Goal: Information Seeking & Learning: Find specific fact

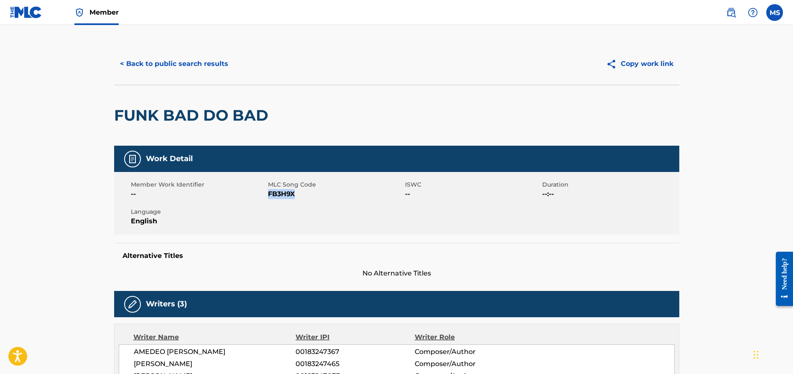
click at [188, 62] on button "< Back to public search results" at bounding box center [174, 63] width 120 height 21
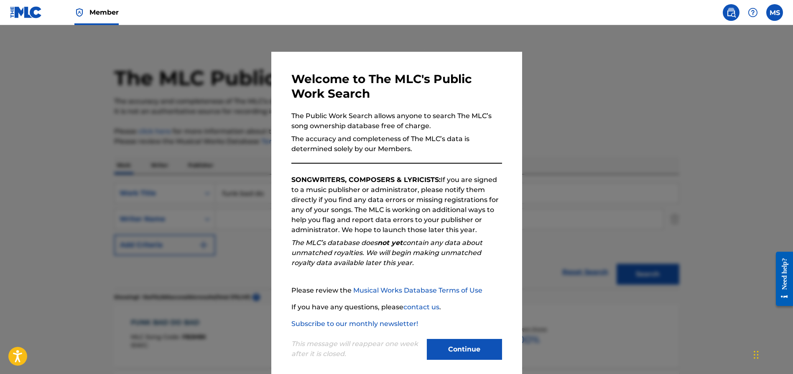
scroll to position [143, 0]
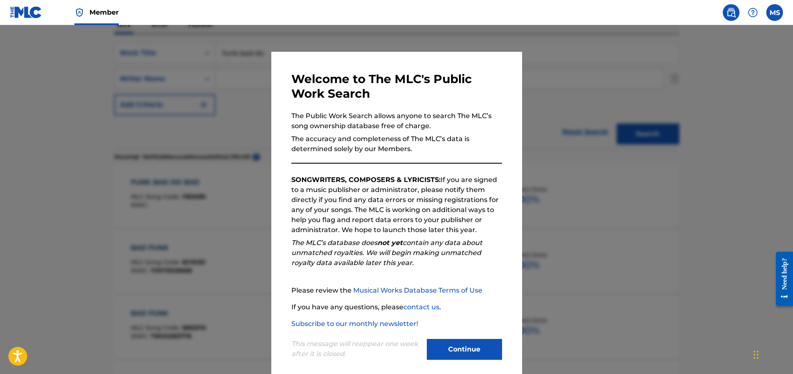
click at [473, 359] on div "Continue" at bounding box center [464, 350] width 75 height 23
click at [473, 348] on button "Continue" at bounding box center [464, 349] width 75 height 21
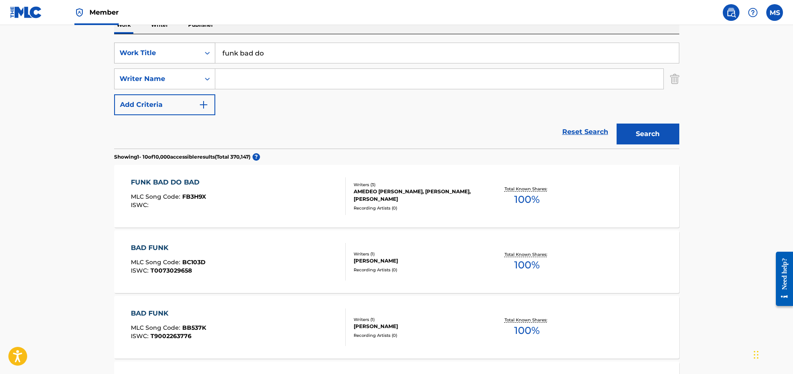
drag, startPoint x: 275, startPoint y: 56, endPoint x: 201, endPoint y: 45, distance: 75.2
click at [201, 45] on div "SearchWithCriteriad1b797b6-780c-41b3-8154-56046b8bb1bc Work Title funk bad do" at bounding box center [396, 53] width 565 height 21
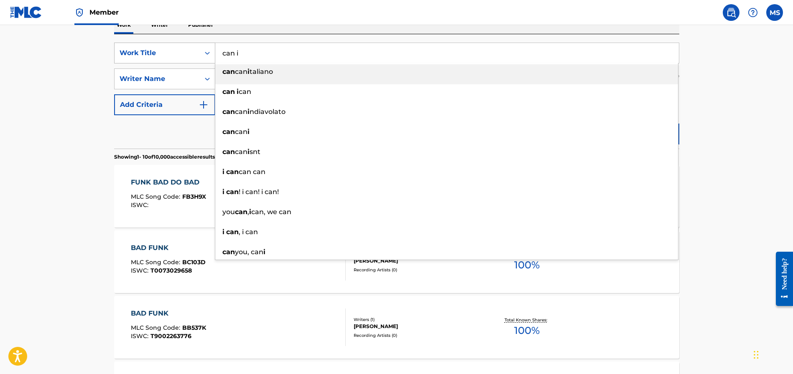
type input "can i"
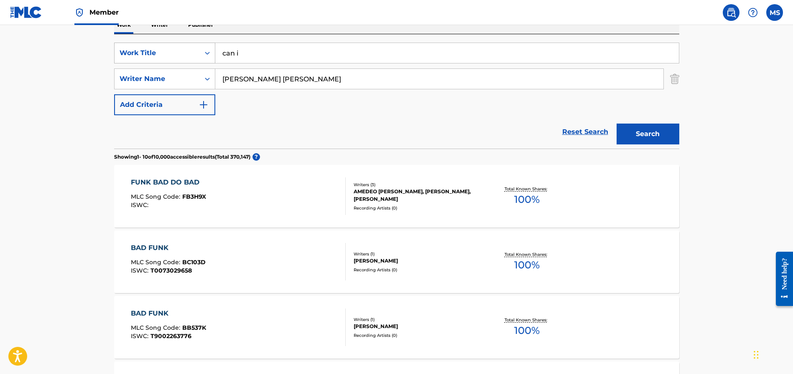
click at [616, 124] on button "Search" at bounding box center [647, 134] width 63 height 21
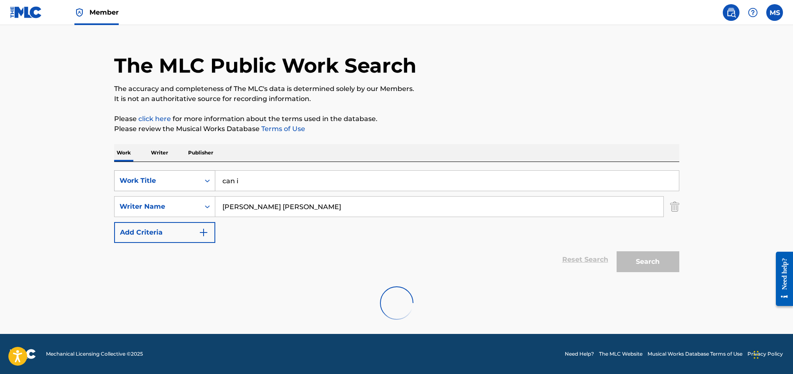
scroll to position [0, 0]
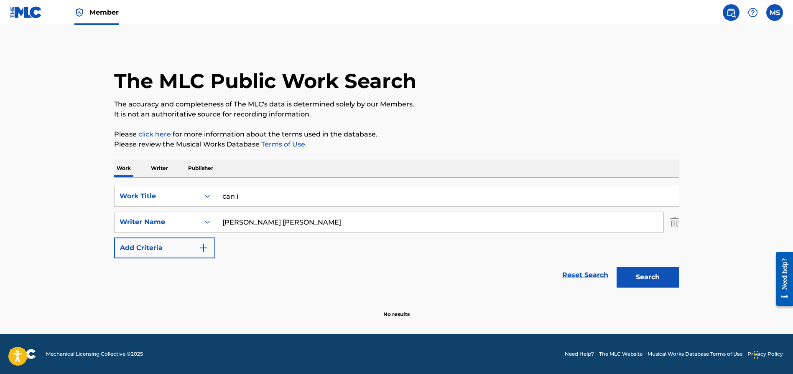
drag, startPoint x: 257, startPoint y: 223, endPoint x: 334, endPoint y: 220, distance: 76.5
click at [334, 220] on input "robinson bob hope" at bounding box center [439, 222] width 448 height 20
type input "robinson"
click at [616, 267] on button "Search" at bounding box center [647, 277] width 63 height 21
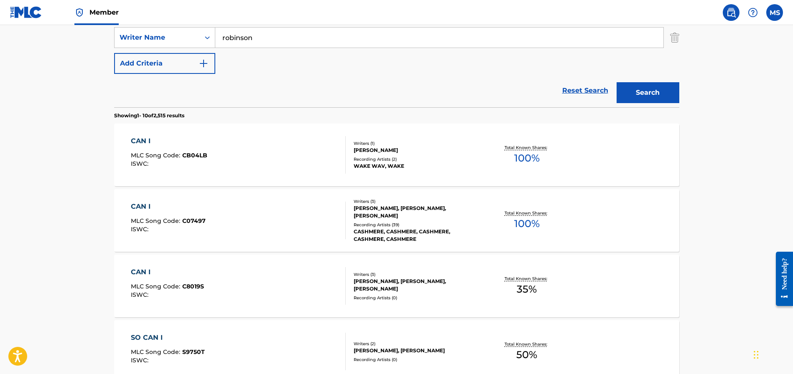
scroll to position [135, 0]
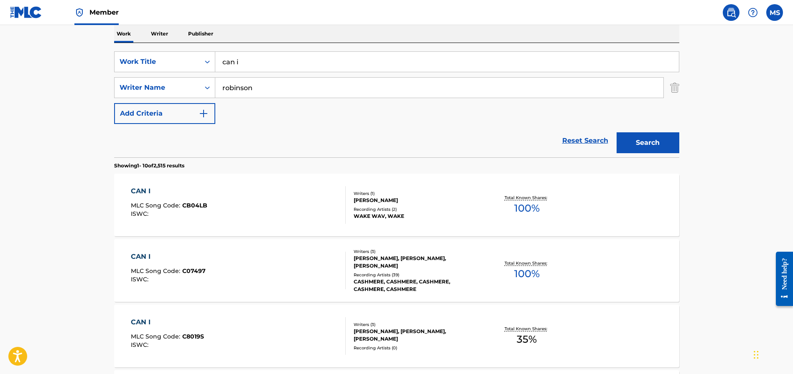
click at [259, 65] on input "can i" at bounding box center [446, 62] width 463 height 20
type input "can i pimp u"
click at [638, 145] on button "Search" at bounding box center [647, 142] width 63 height 21
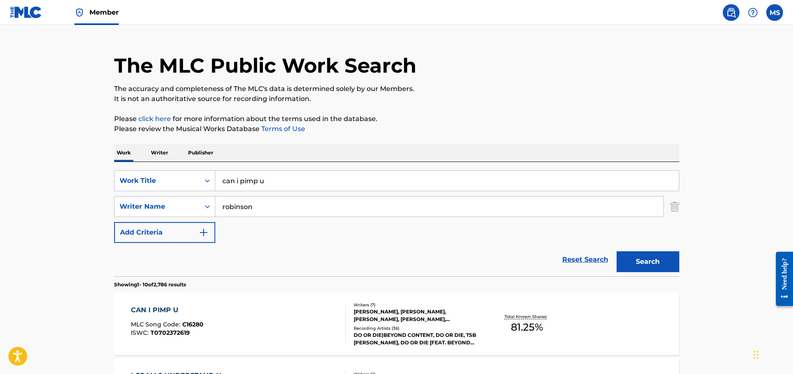
scroll to position [136, 0]
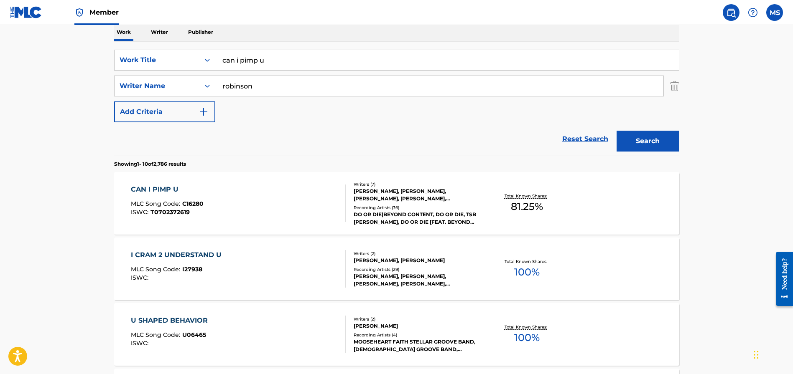
click at [158, 188] on div "CAN I PIMP U" at bounding box center [167, 190] width 73 height 10
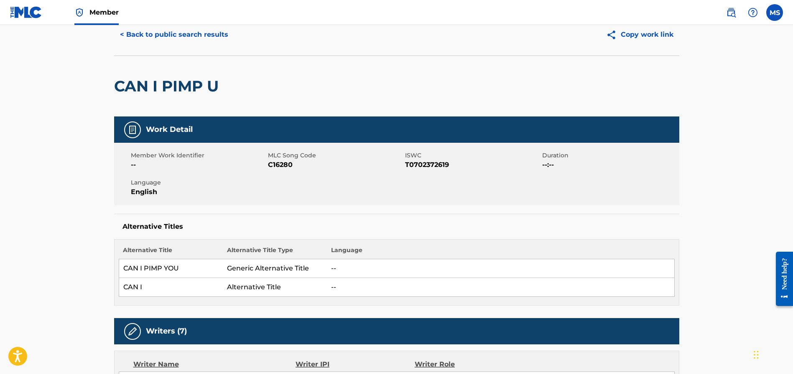
scroll to position [31, 0]
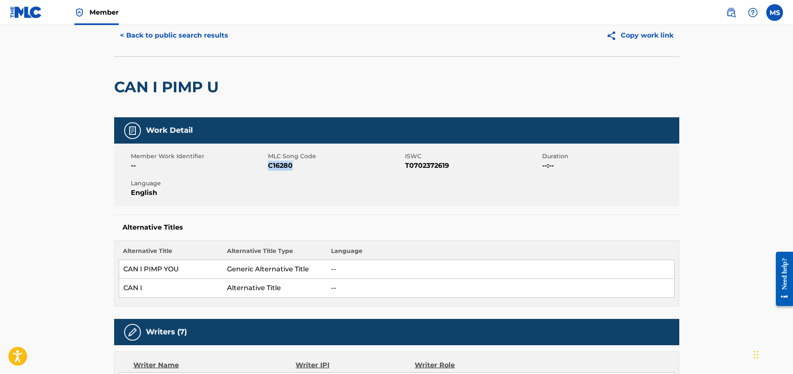
drag, startPoint x: 294, startPoint y: 168, endPoint x: 270, endPoint y: 166, distance: 24.3
click at [270, 166] on span "C16280" at bounding box center [335, 166] width 135 height 10
copy span "C16280"
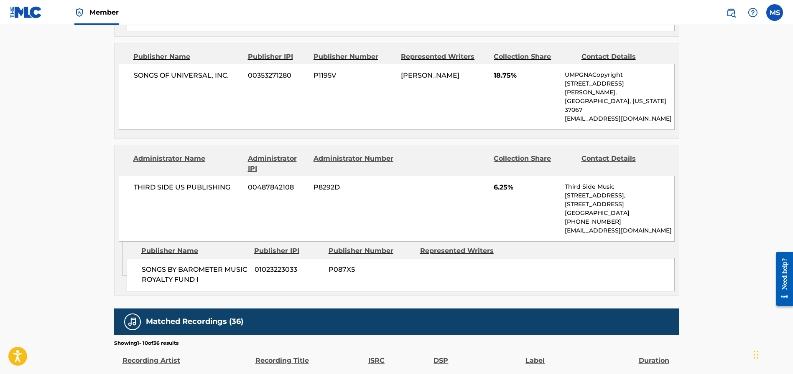
scroll to position [881, 0]
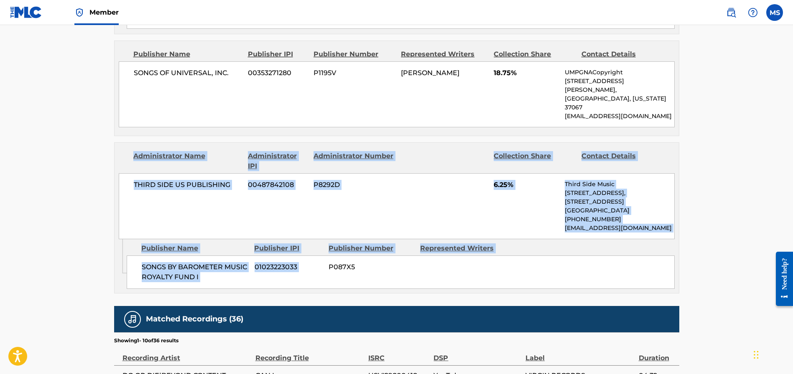
drag, startPoint x: 121, startPoint y: 120, endPoint x: 562, endPoint y: 214, distance: 451.5
click at [603, 231] on div "Administrator Name Administrator IPI Administrator Number Collection Share Cont…" at bounding box center [396, 218] width 565 height 151
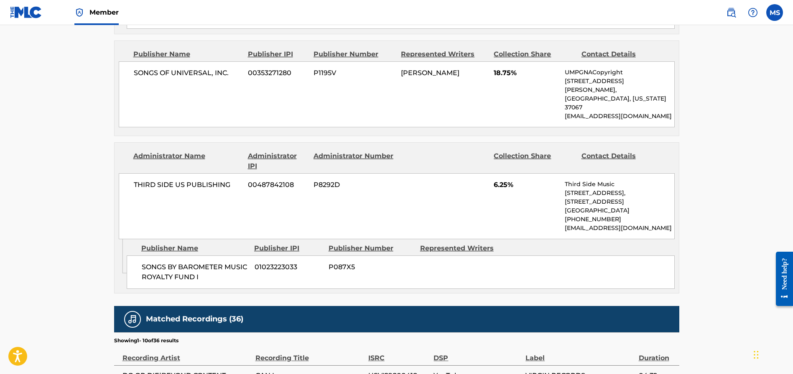
click at [519, 193] on div "THIRD SIDE US PUBLISHING 00487842108 P8292D 6.25% Third Side Music 1334 Notre D…" at bounding box center [397, 206] width 556 height 66
drag, startPoint x: 204, startPoint y: 249, endPoint x: 140, endPoint y: 243, distance: 64.7
click at [140, 256] on div "SONGS BY BAROMETER MUSIC ROYALTY FUND I 01023223033 P087X5" at bounding box center [401, 272] width 548 height 33
drag, startPoint x: 368, startPoint y: 244, endPoint x: 358, endPoint y: 243, distance: 10.1
click at [367, 262] on span "P087X5" at bounding box center [370, 267] width 85 height 10
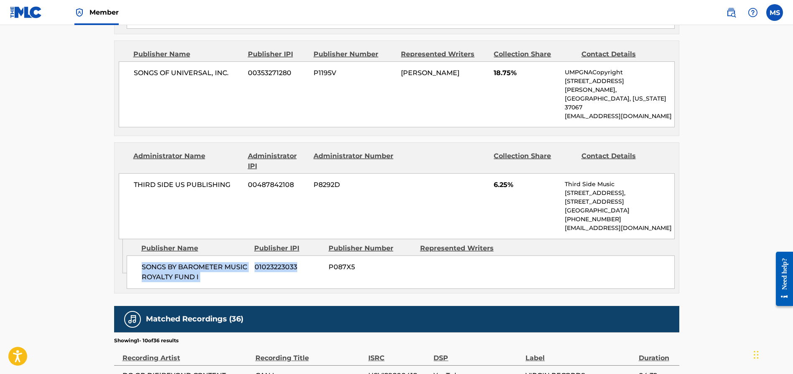
drag, startPoint x: 270, startPoint y: 254, endPoint x: 196, endPoint y: 246, distance: 75.3
click at [142, 256] on div "SONGS BY BAROMETER MUSIC ROYALTY FUND I 01023223033 P087X5" at bounding box center [401, 272] width 548 height 33
drag, startPoint x: 361, startPoint y: 241, endPoint x: 155, endPoint y: 239, distance: 205.2
click at [135, 256] on div "SONGS BY BAROMETER MUSIC ROYALTY FUND I 01023223033 P087X5" at bounding box center [401, 272] width 548 height 33
copy div "SONGS BY BAROMETER MUSIC ROYALTY FUND I 01023223033 P087X5"
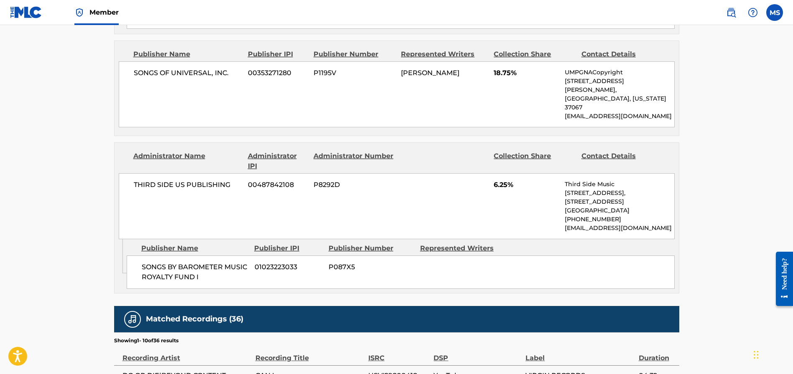
click at [410, 173] on div "THIRD SIDE US PUBLISHING 00487842108 P8292D 6.25% Third Side Music 1334 Notre D…" at bounding box center [397, 206] width 556 height 66
drag, startPoint x: 134, startPoint y: 156, endPoint x: 338, endPoint y: 158, distance: 204.4
click at [361, 173] on div "THIRD SIDE US PUBLISHING 00487842108 P8292D 6.25% Third Side Music 1334 Notre D…" at bounding box center [397, 206] width 556 height 66
copy div "THIRD SIDE US PUBLISHING 00487842108 P8292D"
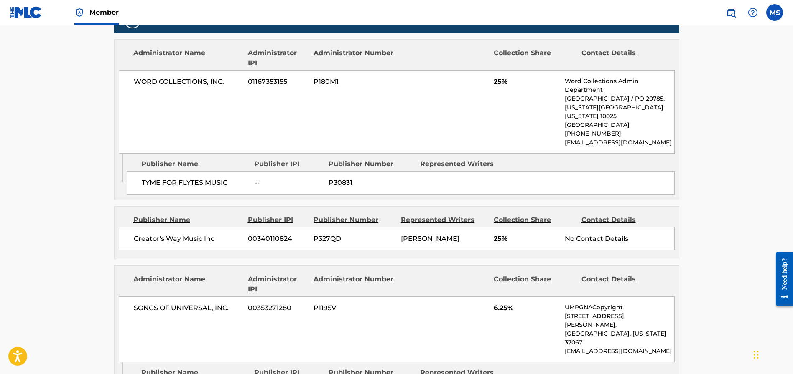
scroll to position [507, 0]
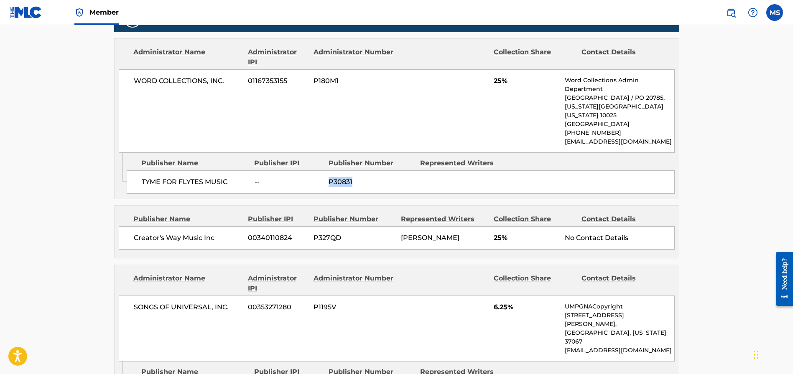
drag, startPoint x: 356, startPoint y: 184, endPoint x: 333, endPoint y: 183, distance: 23.4
click at [329, 183] on span "P30831" at bounding box center [370, 182] width 85 height 10
copy span "P30831"
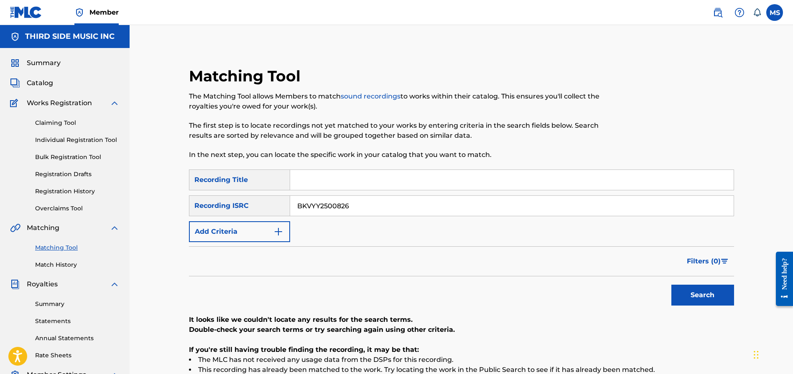
click at [714, 13] on img at bounding box center [718, 13] width 10 height 10
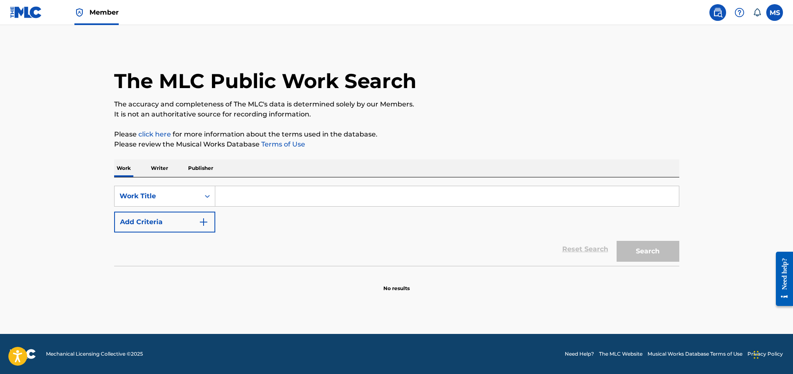
click at [193, 168] on p "Publisher" at bounding box center [201, 169] width 30 height 18
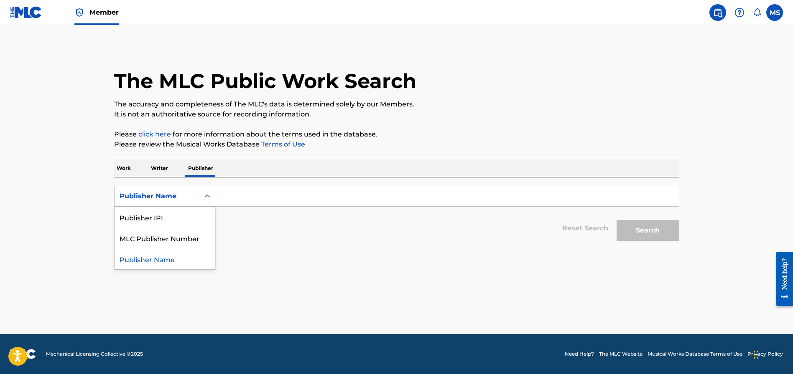
click at [184, 199] on div "Publisher Name" at bounding box center [157, 196] width 75 height 10
click at [180, 238] on div "MLC Publisher Number" at bounding box center [165, 238] width 100 height 21
paste input "P30831"
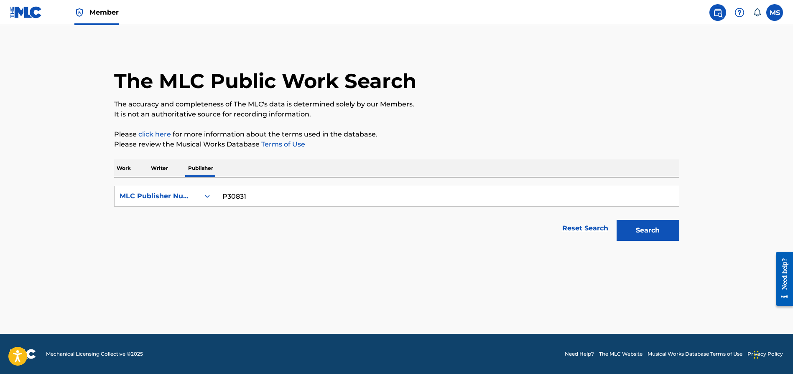
type input "P30831"
click at [637, 231] on button "Search" at bounding box center [647, 230] width 63 height 21
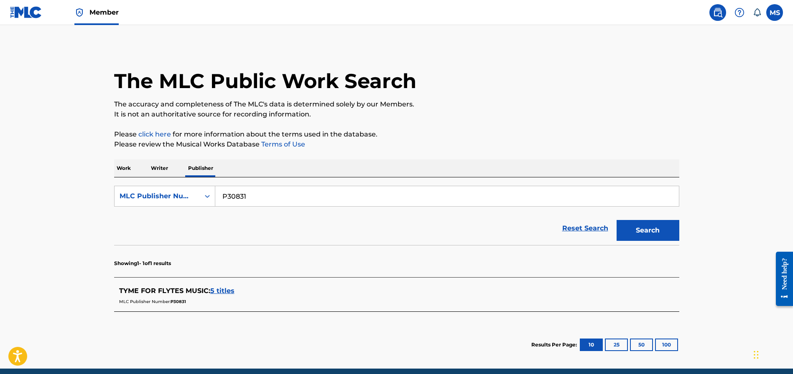
scroll to position [35, 0]
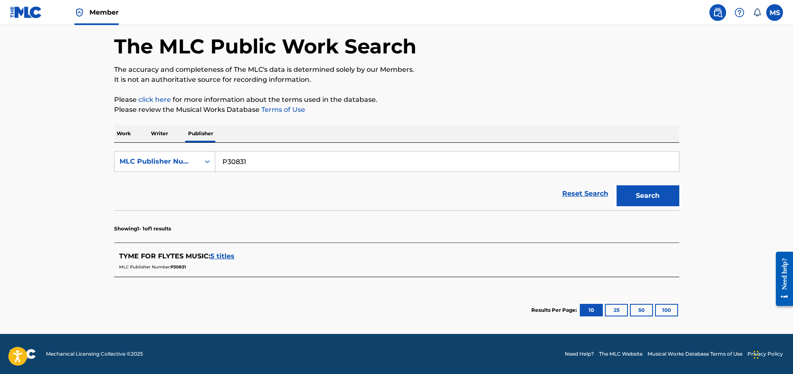
click at [219, 256] on span "5 titles" at bounding box center [222, 256] width 24 height 8
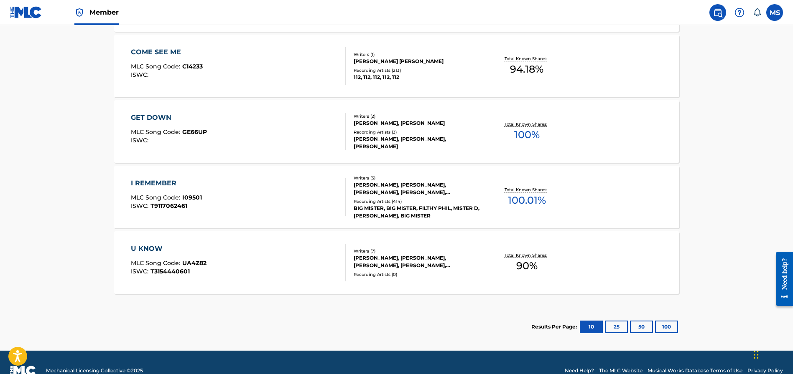
scroll to position [333, 0]
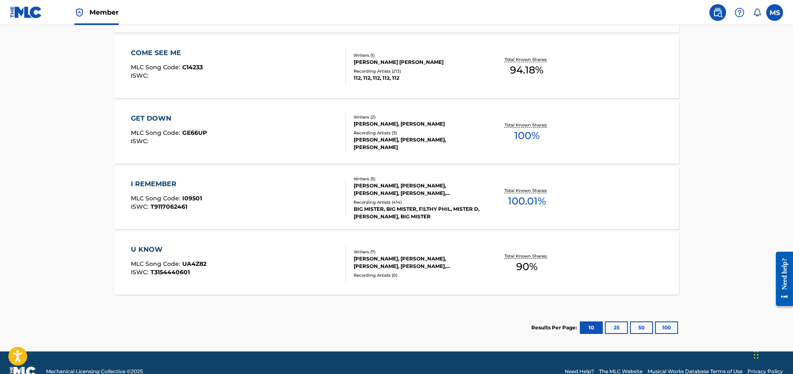
click at [150, 251] on div "U KNOW" at bounding box center [169, 250] width 76 height 10
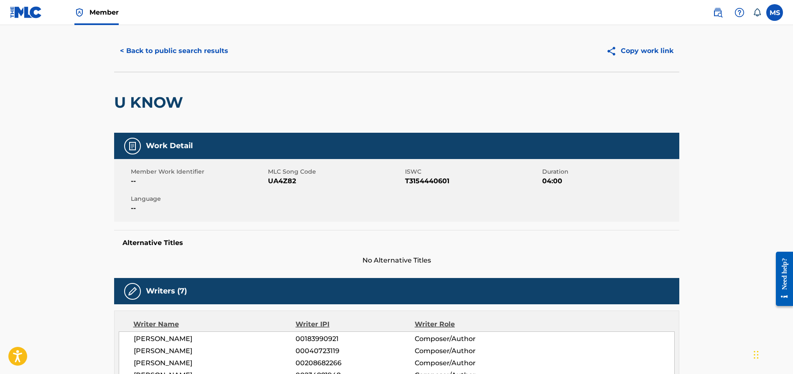
scroll to position [15, 0]
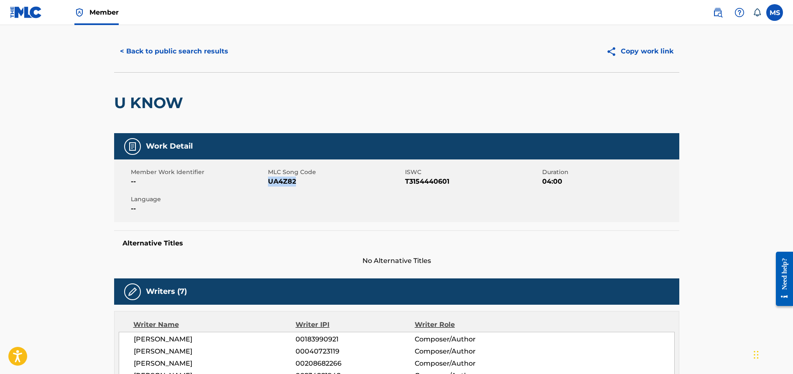
drag, startPoint x: 298, startPoint y: 183, endPoint x: 268, endPoint y: 184, distance: 29.3
click at [268, 184] on span "UA4Z82" at bounding box center [335, 182] width 135 height 10
copy span "UA4Z82"
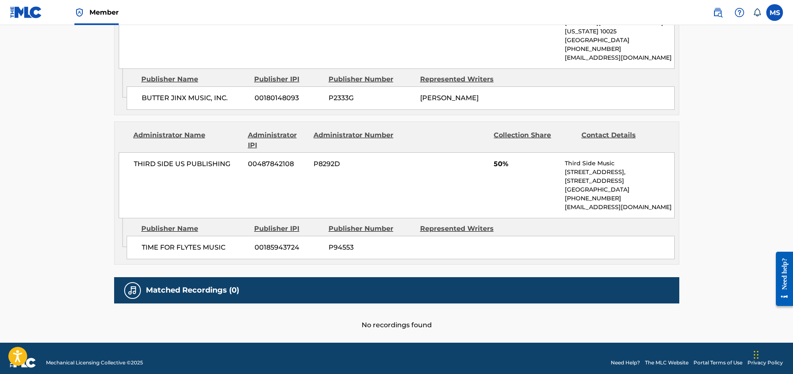
scroll to position [700, 0]
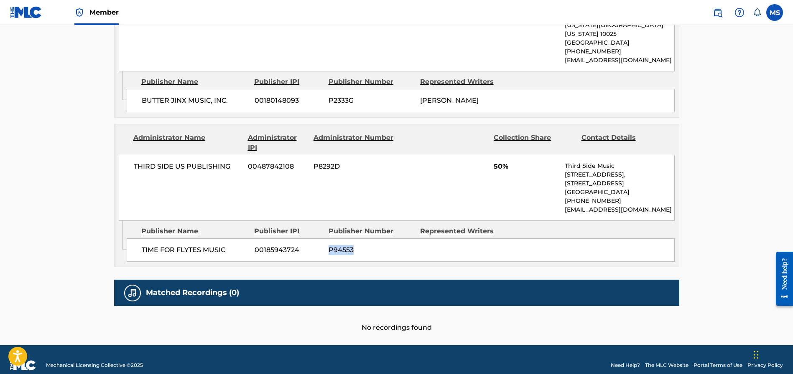
drag, startPoint x: 356, startPoint y: 251, endPoint x: 332, endPoint y: 249, distance: 24.7
click at [331, 249] on span "P94553" at bounding box center [370, 250] width 85 height 10
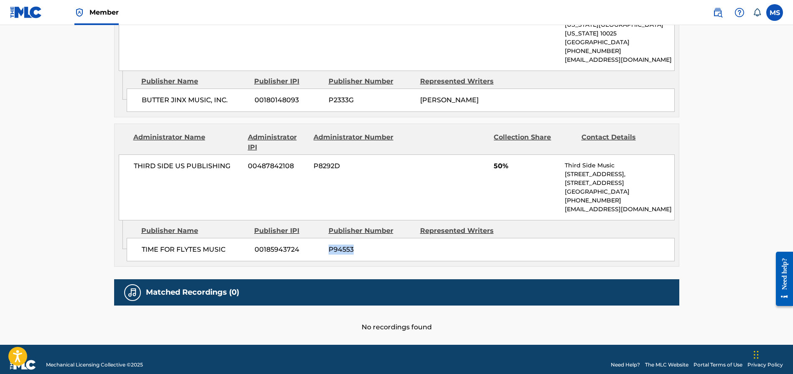
scroll to position [700, 0]
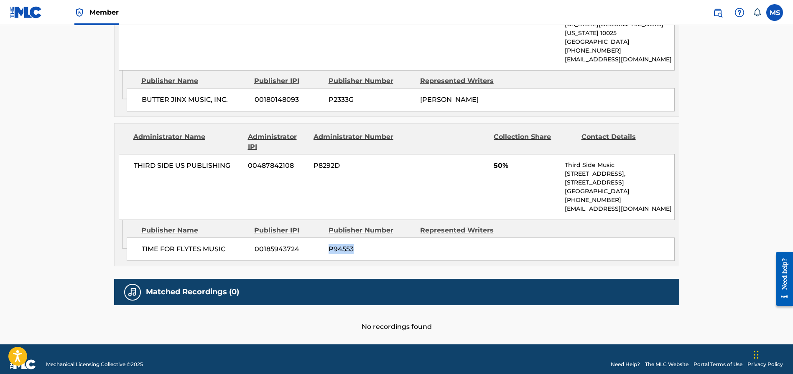
copy span "P94553"
click at [425, 153] on div "Administrator Name Administrator IPI Administrator Number Collection Share Cont…" at bounding box center [397, 172] width 564 height 97
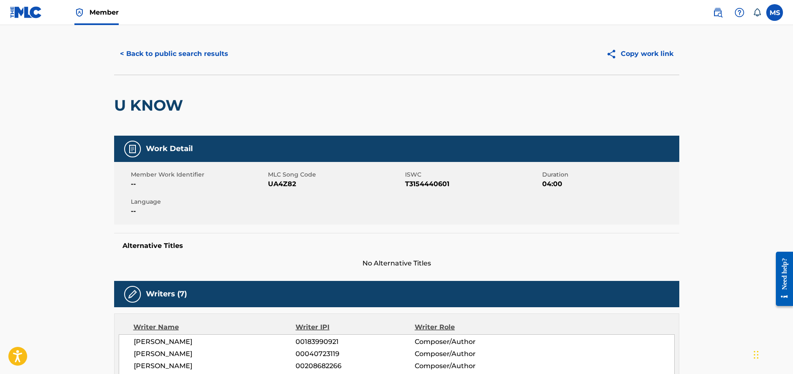
scroll to position [0, 0]
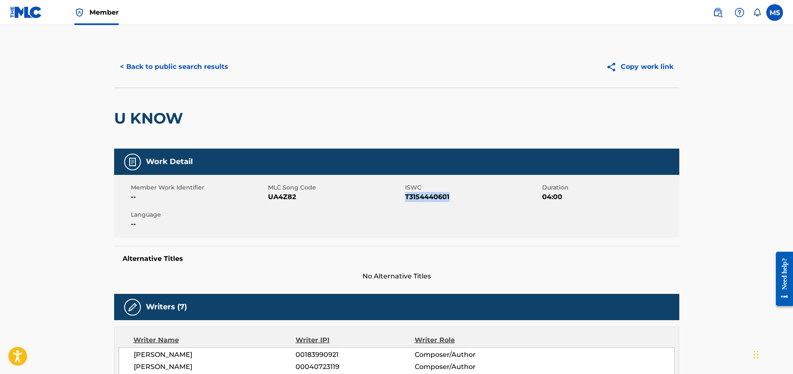
drag, startPoint x: 455, startPoint y: 198, endPoint x: 410, endPoint y: 197, distance: 45.6
click at [405, 198] on span "T3154440601" at bounding box center [472, 197] width 135 height 10
copy span "T3154440601"
click at [156, 68] on button "< Back to public search results" at bounding box center [174, 66] width 120 height 21
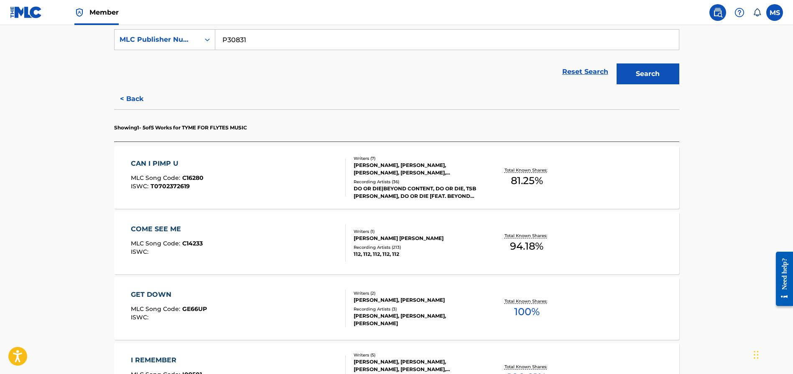
scroll to position [158, 0]
click at [161, 293] on div "GET DOWN" at bounding box center [169, 294] width 76 height 10
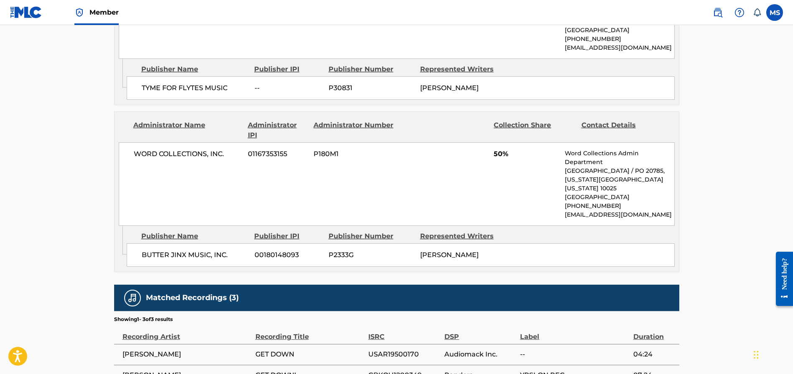
scroll to position [570, 0]
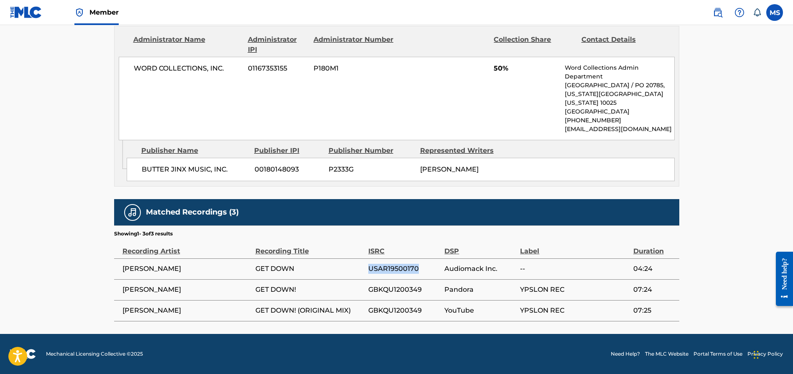
drag, startPoint x: 420, startPoint y: 268, endPoint x: 367, endPoint y: 269, distance: 53.1
click at [366, 269] on tr "[PERSON_NAME] GET DOWN USAR19500170 Audiomack Inc. -- 04:24" at bounding box center [396, 269] width 565 height 21
copy tr "USAR19500170"
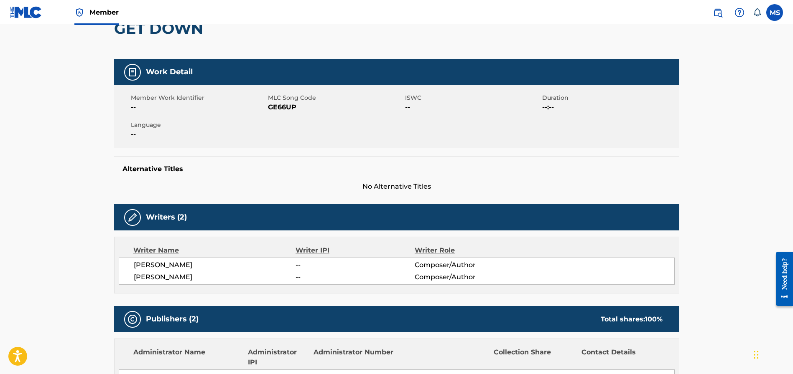
scroll to position [61, 0]
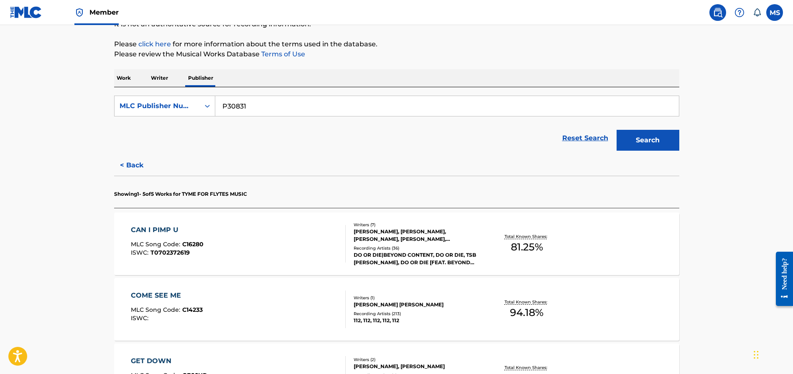
scroll to position [93, 0]
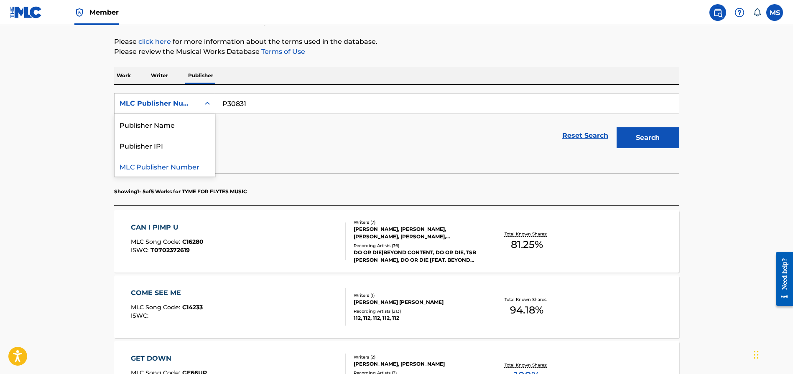
click at [201, 104] on div "Search Form" at bounding box center [207, 103] width 15 height 15
drag, startPoint x: 193, startPoint y: 121, endPoint x: 226, endPoint y: 117, distance: 32.4
click at [195, 121] on div "Publisher Name" at bounding box center [165, 124] width 100 height 21
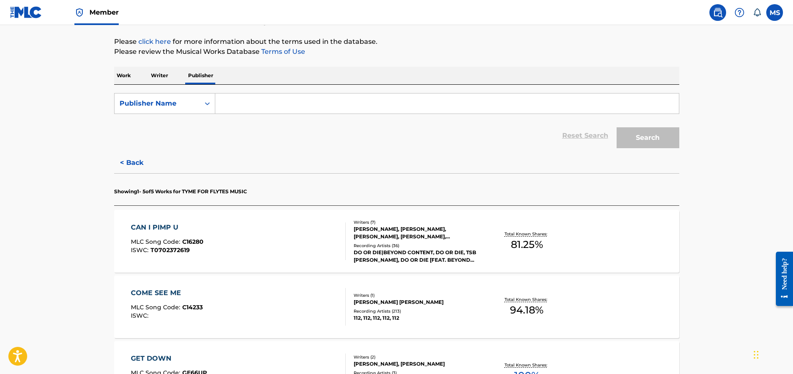
click at [244, 103] on input "Search Form" at bounding box center [446, 104] width 463 height 20
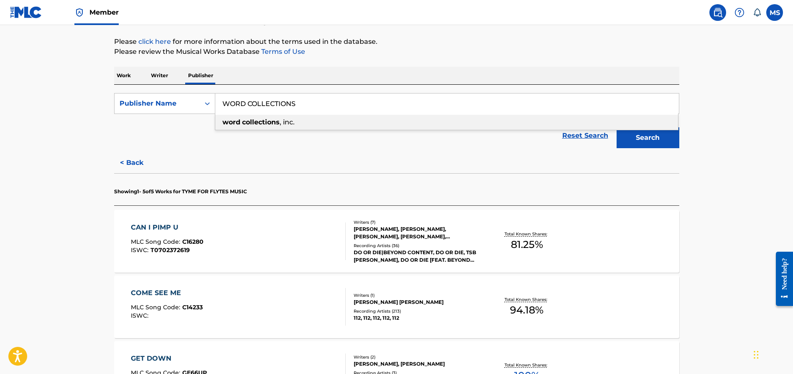
type input "WORD COLLECTIONS"
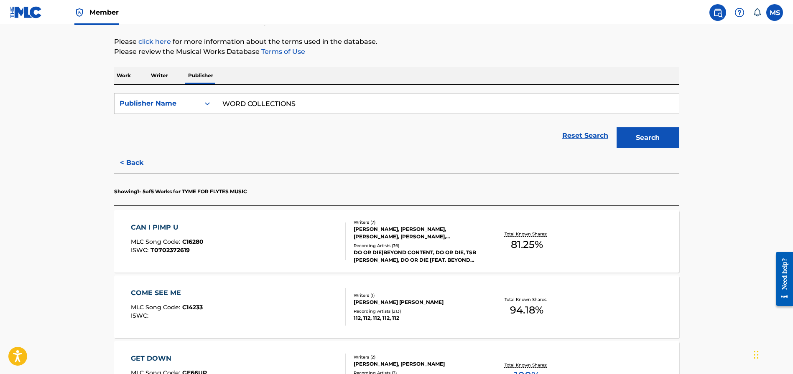
drag, startPoint x: 140, startPoint y: 123, endPoint x: 154, endPoint y: 125, distance: 14.4
click at [140, 123] on div "Reset Search Search" at bounding box center [396, 135] width 565 height 33
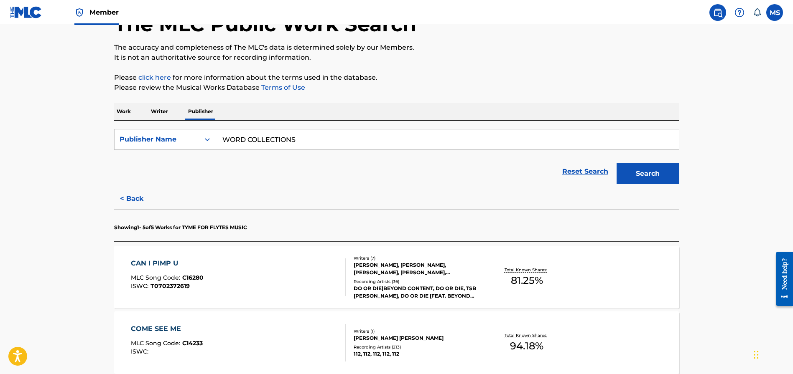
scroll to position [0, 0]
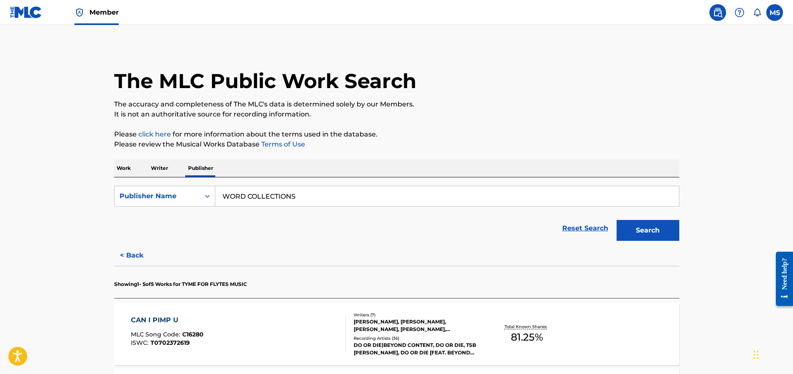
drag, startPoint x: 127, startPoint y: 170, endPoint x: 133, endPoint y: 169, distance: 6.0
click at [129, 169] on p "Work" at bounding box center [123, 169] width 19 height 18
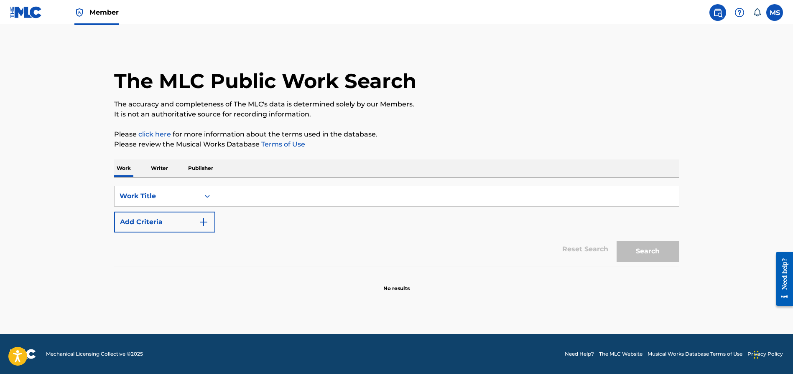
click at [260, 192] on input "Search Form" at bounding box center [446, 196] width 463 height 20
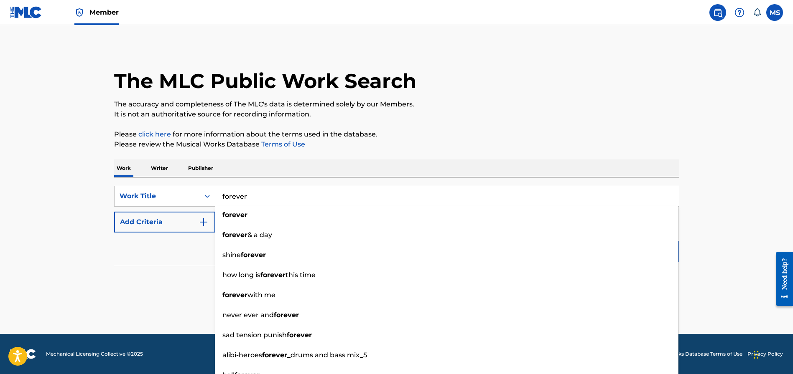
scroll to position [2, 0]
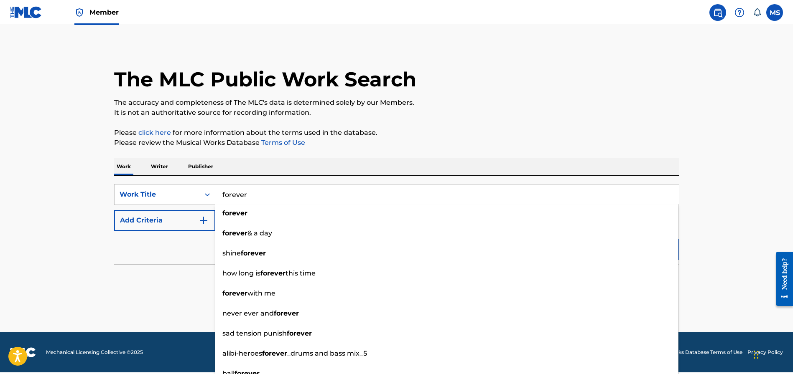
type input "forever"
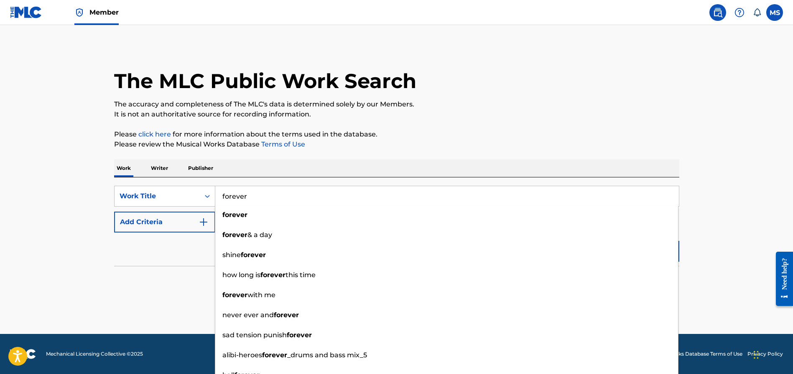
click at [186, 256] on div "Reset Search Search" at bounding box center [396, 249] width 565 height 33
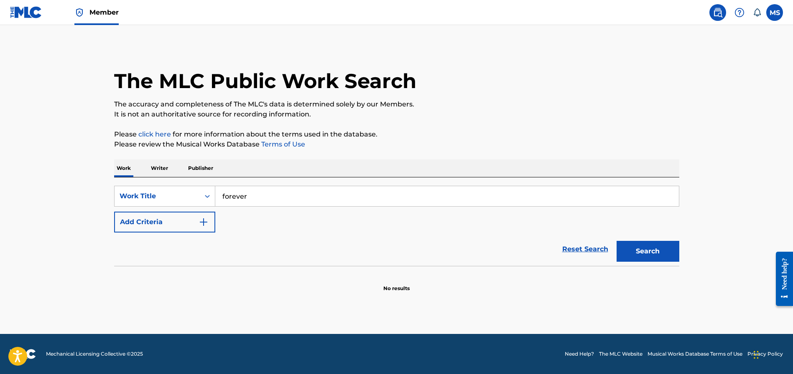
click at [194, 223] on button "Add Criteria" at bounding box center [164, 222] width 101 height 21
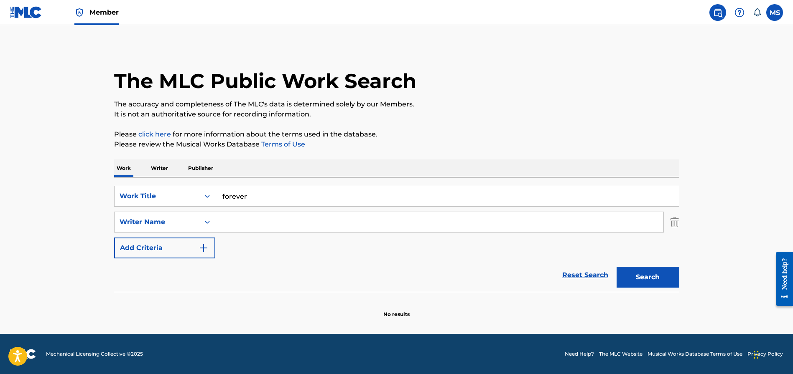
click at [232, 224] on input "Search Form" at bounding box center [439, 222] width 448 height 20
type input "robinson"
click at [616, 267] on button "Search" at bounding box center [647, 277] width 63 height 21
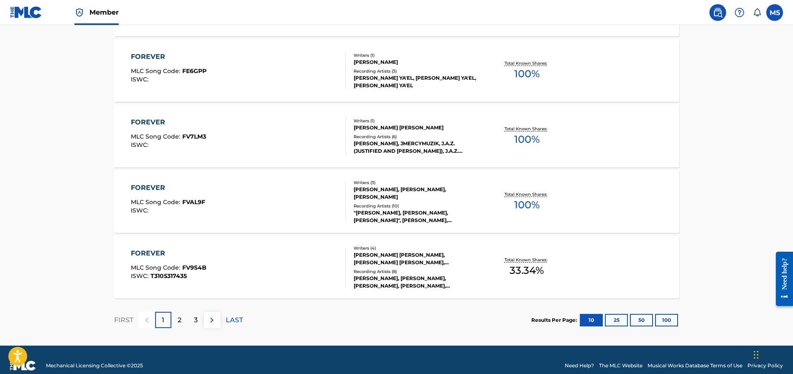
scroll to position [674, 0]
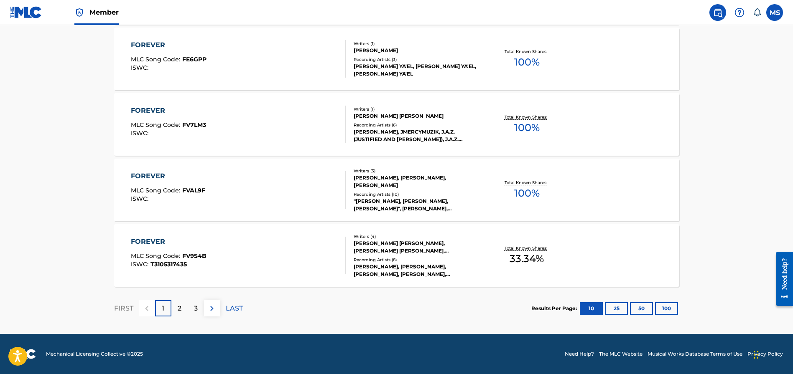
click at [178, 309] on p "2" at bounding box center [180, 309] width 4 height 10
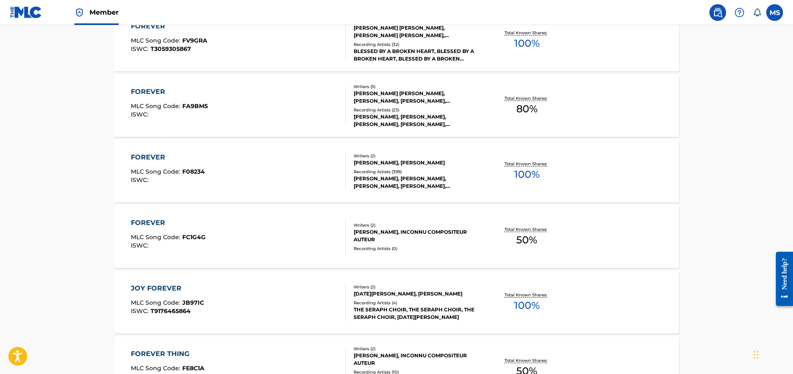
scroll to position [294, 0]
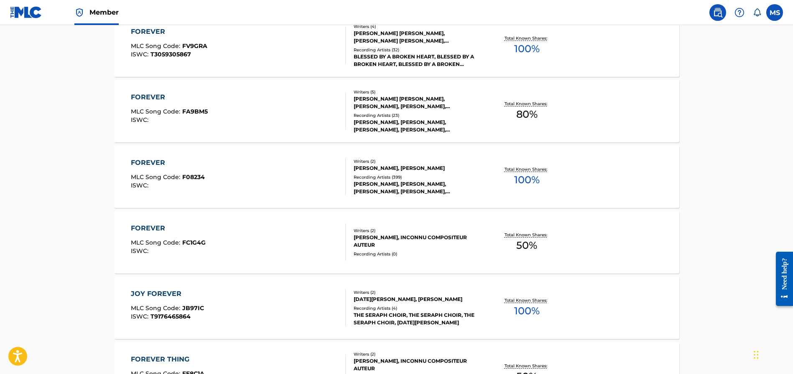
click at [146, 161] on div "FOREVER" at bounding box center [168, 163] width 74 height 10
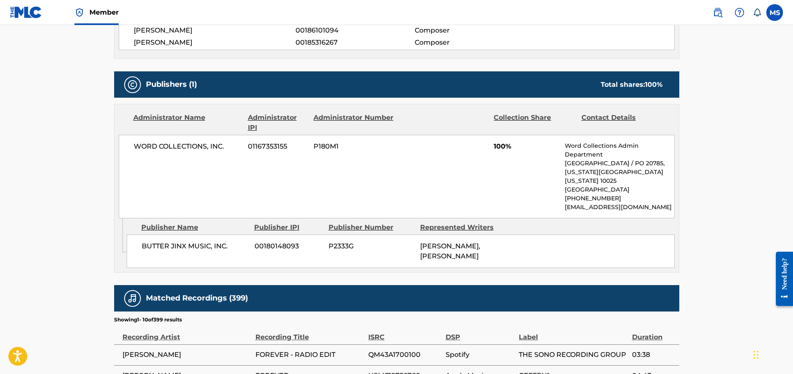
scroll to position [329, 0]
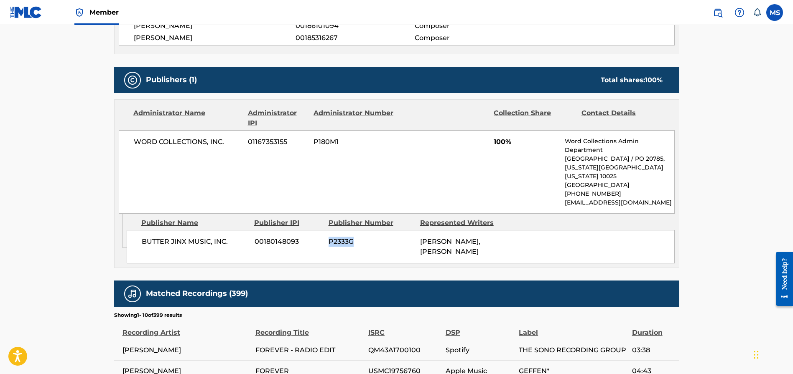
drag, startPoint x: 356, startPoint y: 243, endPoint x: 323, endPoint y: 242, distance: 33.4
click at [323, 243] on div "BUTTER JINX MUSIC, INC. 00180148093 P2333G [PERSON_NAME], [PERSON_NAME]" at bounding box center [401, 246] width 548 height 33
copy div "P2333G"
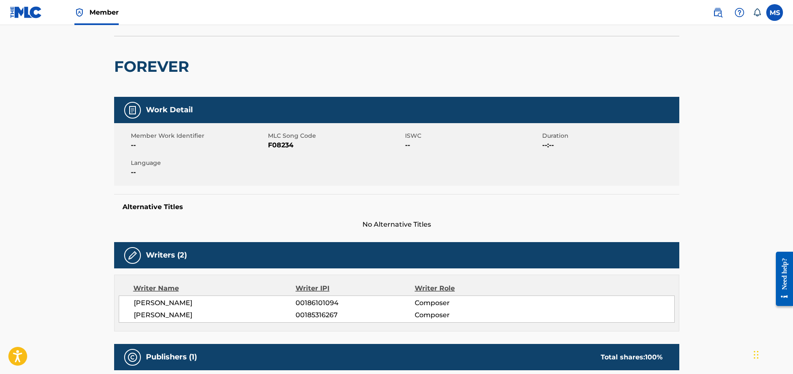
scroll to position [0, 0]
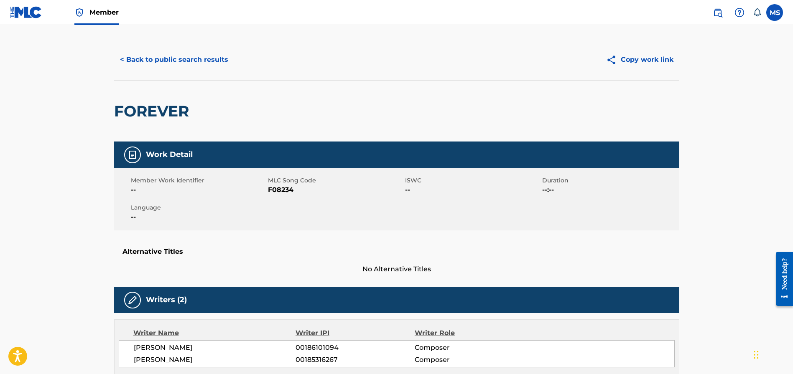
click at [209, 58] on button "< Back to public search results" at bounding box center [174, 59] width 120 height 21
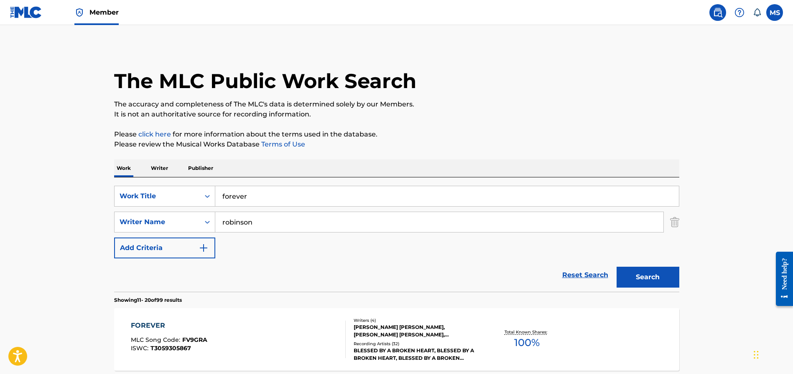
click at [203, 169] on p "Publisher" at bounding box center [201, 169] width 30 height 18
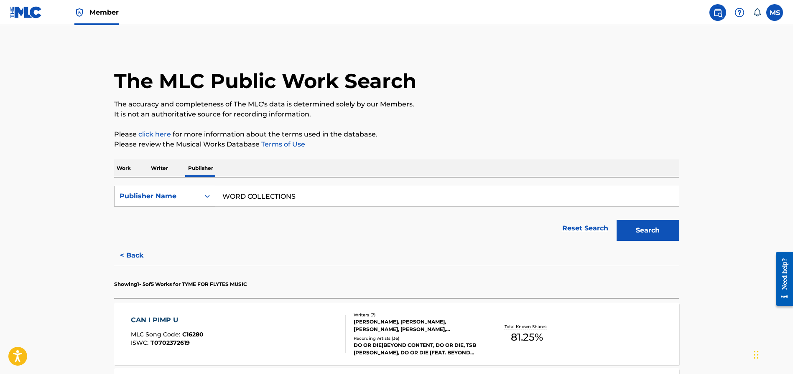
click at [206, 194] on icon "Search Form" at bounding box center [207, 196] width 8 height 8
drag, startPoint x: 184, startPoint y: 234, endPoint x: 200, endPoint y: 230, distance: 15.9
click at [185, 234] on div "MLC Publisher Number" at bounding box center [165, 238] width 100 height 21
paste input "P2333G"
type input "P2333G"
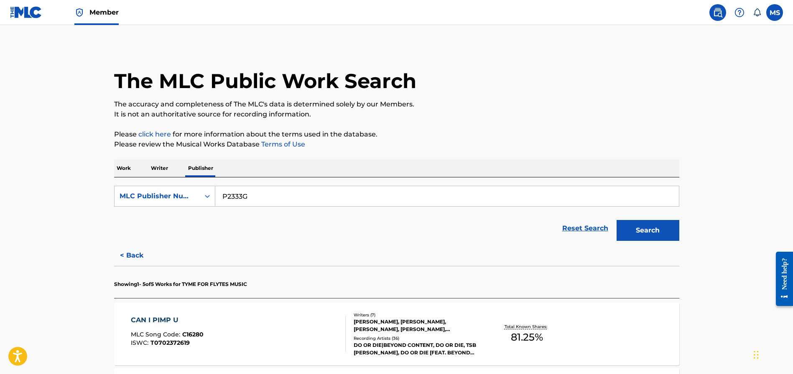
click at [652, 237] on button "Search" at bounding box center [647, 230] width 63 height 21
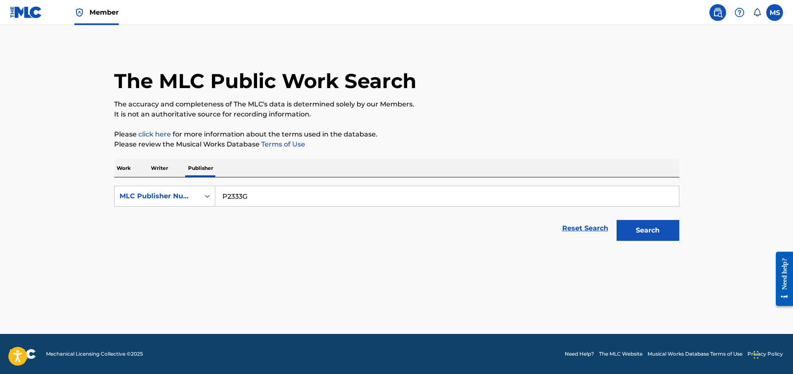
click at [639, 229] on button "Search" at bounding box center [647, 230] width 63 height 21
click at [291, 197] on input "P2333G" at bounding box center [446, 196] width 463 height 20
click at [616, 220] on button "Search" at bounding box center [647, 230] width 63 height 21
click at [201, 193] on div "Search Form" at bounding box center [207, 196] width 15 height 15
drag, startPoint x: 180, startPoint y: 214, endPoint x: 223, endPoint y: 208, distance: 43.6
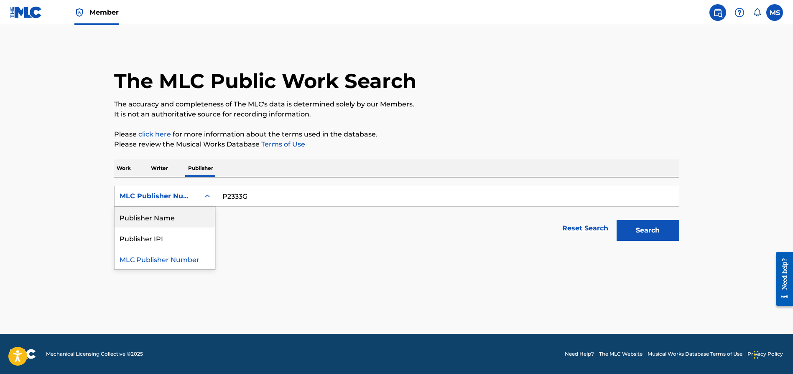
click at [180, 214] on div "Publisher Name" at bounding box center [165, 217] width 100 height 21
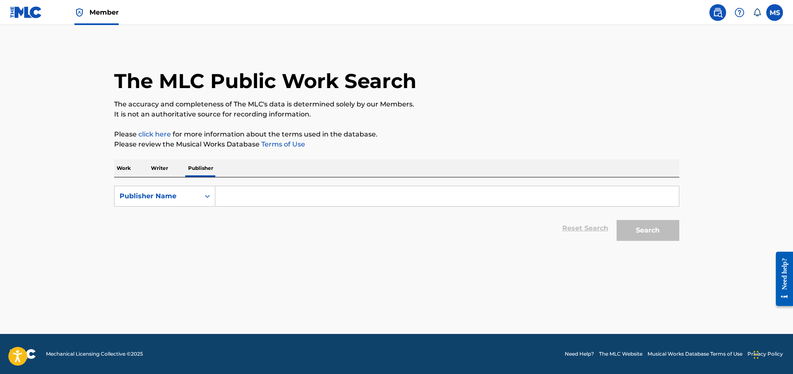
click at [263, 197] on input "Search Form" at bounding box center [446, 196] width 463 height 20
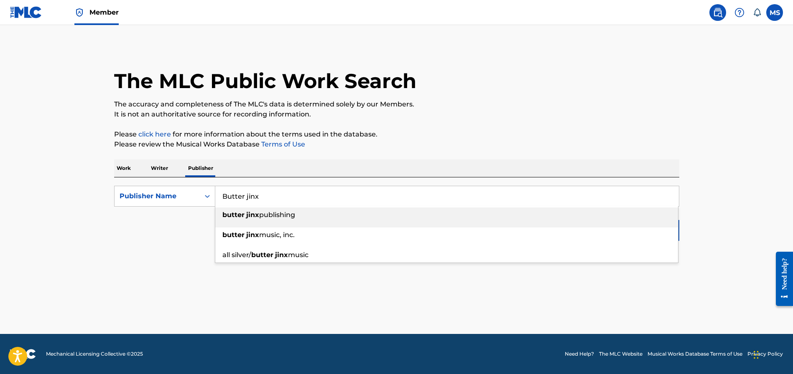
type input "Butter jinx"
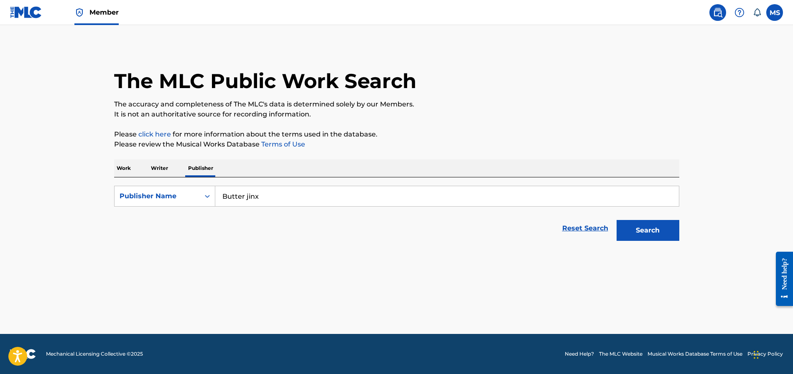
drag, startPoint x: 317, startPoint y: 164, endPoint x: 319, endPoint y: 160, distance: 4.5
click at [318, 161] on div "Work Writer Publisher" at bounding box center [396, 169] width 565 height 18
drag, startPoint x: 646, startPoint y: 234, endPoint x: 640, endPoint y: 232, distance: 5.7
click at [645, 233] on button "Search" at bounding box center [647, 230] width 63 height 21
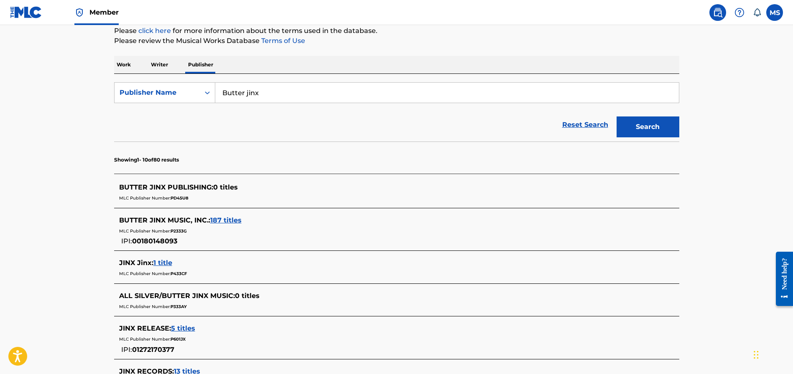
scroll to position [108, 0]
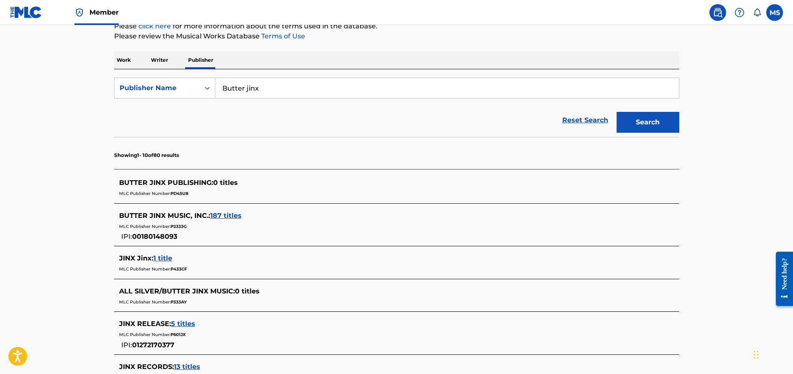
click at [225, 218] on span "187 titles" at bounding box center [225, 216] width 31 height 8
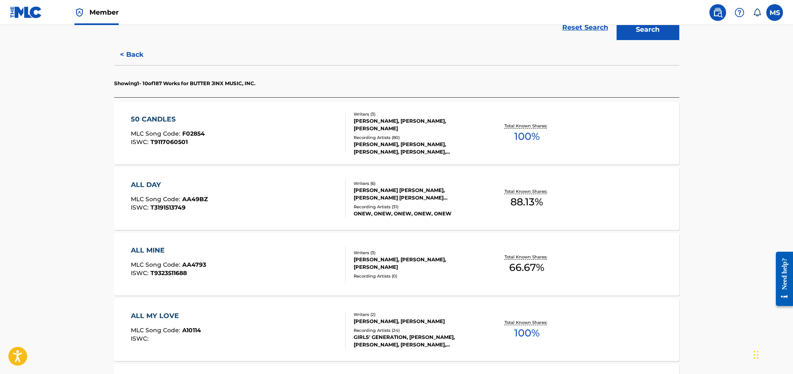
scroll to position [201, 0]
click at [150, 185] on div "ALL DAY" at bounding box center [169, 186] width 77 height 10
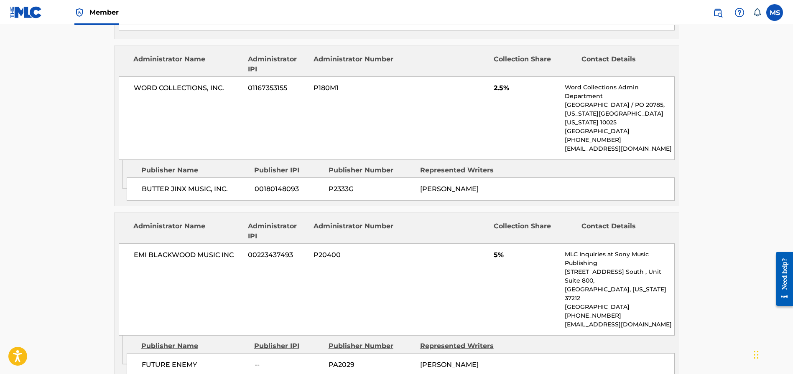
scroll to position [935, 0]
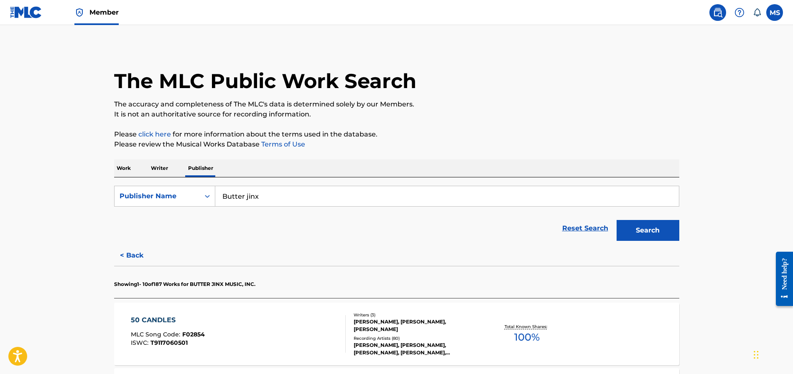
click at [161, 167] on p "Writer" at bounding box center [159, 169] width 22 height 18
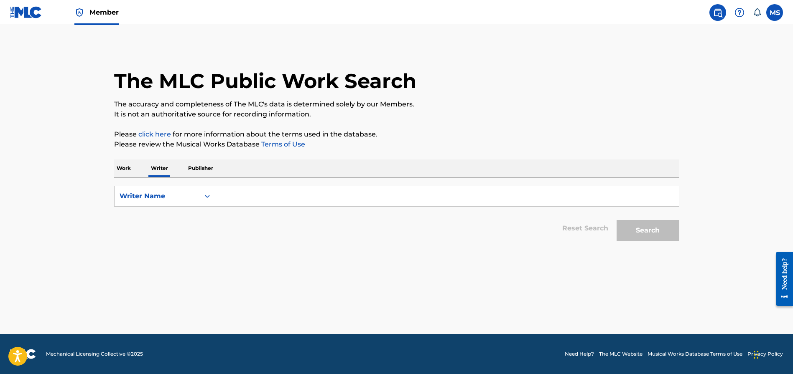
click at [226, 196] on input "Search Form" at bounding box center [446, 196] width 463 height 20
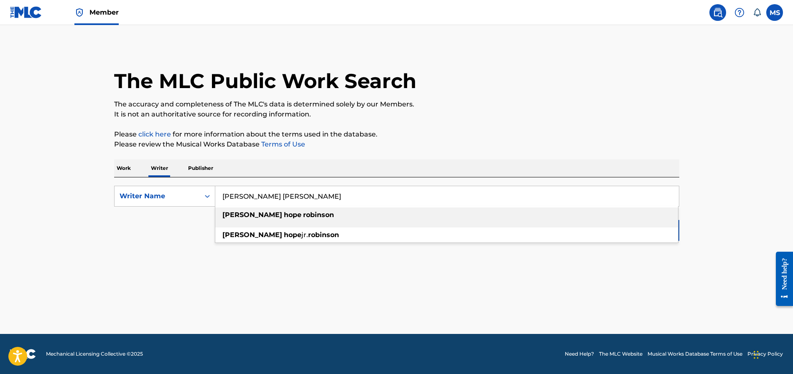
type input "[PERSON_NAME] [PERSON_NAME]"
click at [340, 145] on p "Please review the Musical Works Database Terms of Use" at bounding box center [396, 145] width 565 height 10
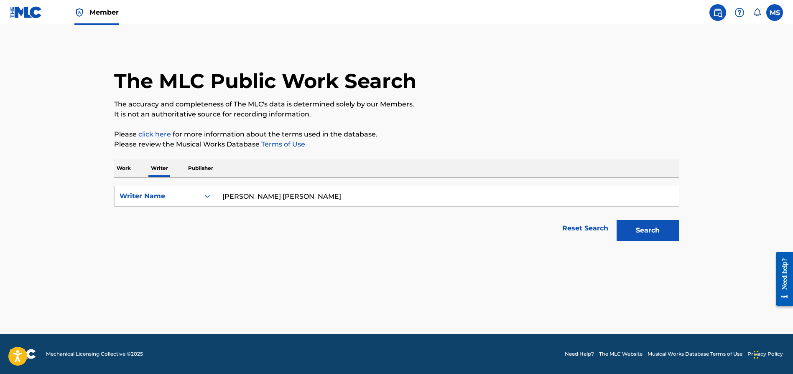
click at [629, 229] on button "Search" at bounding box center [647, 230] width 63 height 21
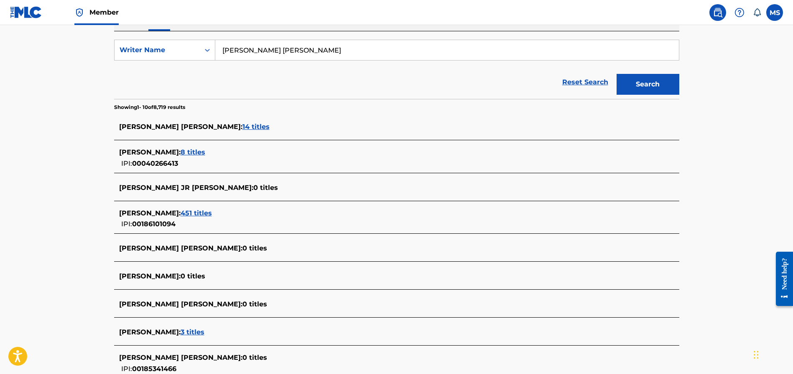
scroll to position [148, 0]
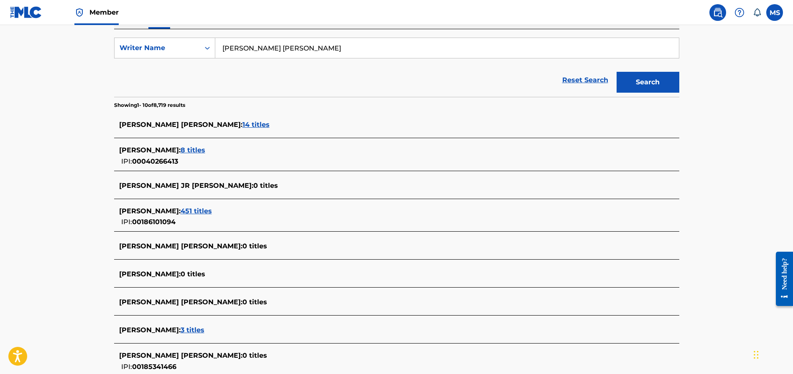
click at [242, 126] on span "14 titles" at bounding box center [255, 125] width 27 height 8
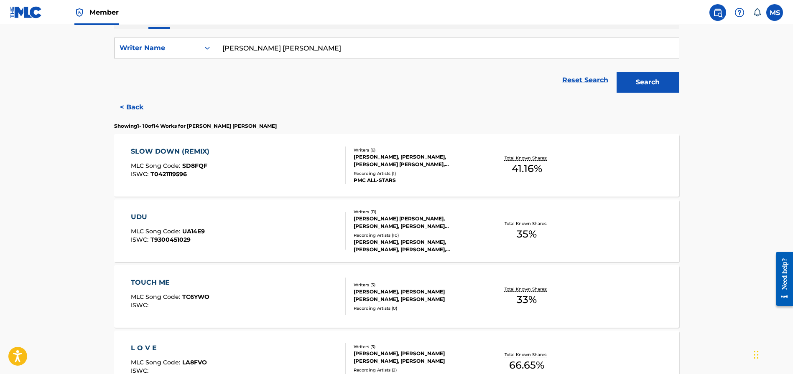
click at [188, 152] on div "SLOW DOWN (REMIX)" at bounding box center [172, 152] width 83 height 10
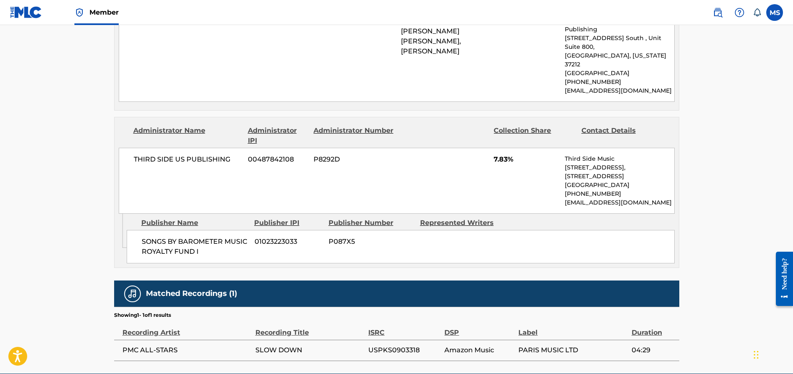
scroll to position [677, 0]
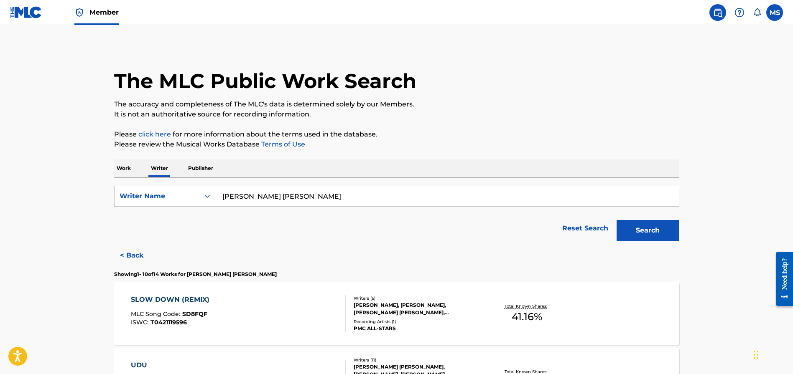
click at [197, 170] on p "Publisher" at bounding box center [201, 169] width 30 height 18
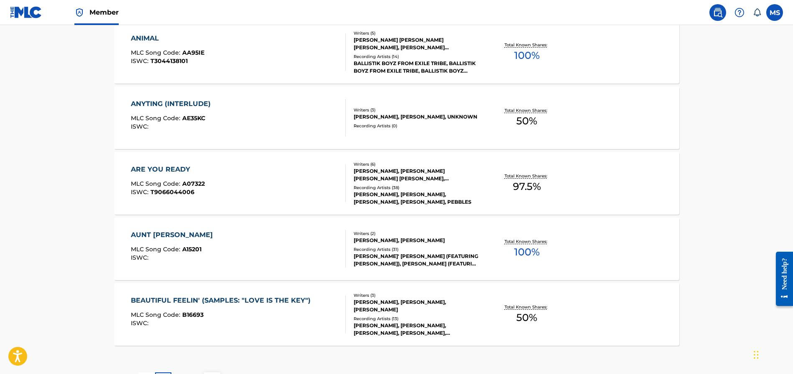
scroll to position [682, 0]
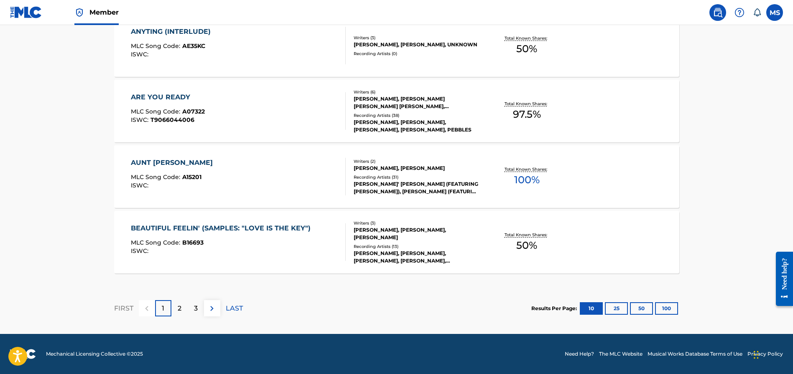
click at [666, 310] on button "100" at bounding box center [666, 309] width 23 height 13
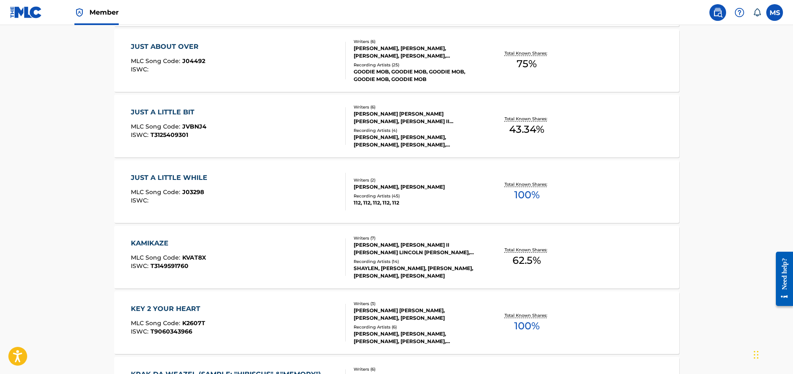
scroll to position [135, 0]
